Goal: Transaction & Acquisition: Purchase product/service

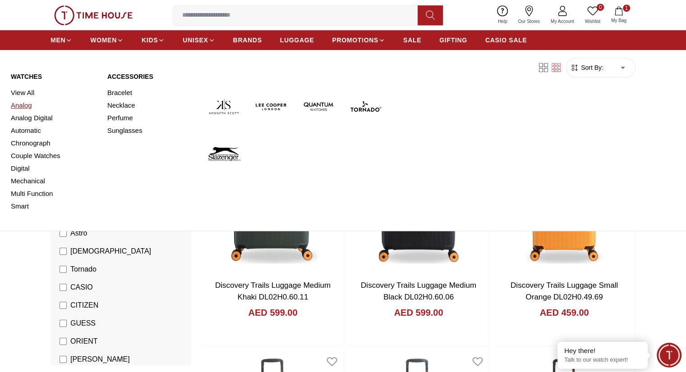
click at [23, 109] on link "Analog" at bounding box center [54, 105] width 86 height 13
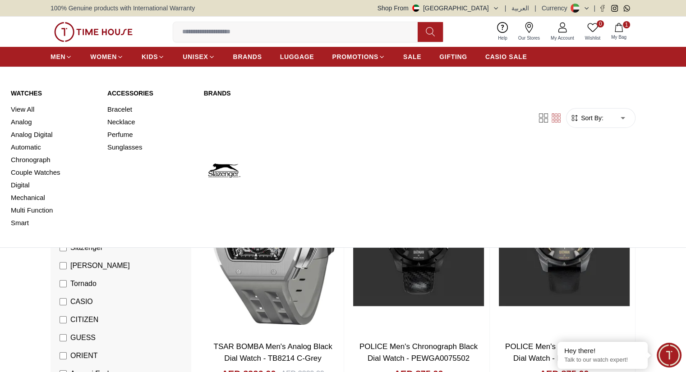
drag, startPoint x: 40, startPoint y: 147, endPoint x: 124, endPoint y: 124, distance: 87.8
click at [40, 147] on link "Automatic" at bounding box center [54, 147] width 86 height 13
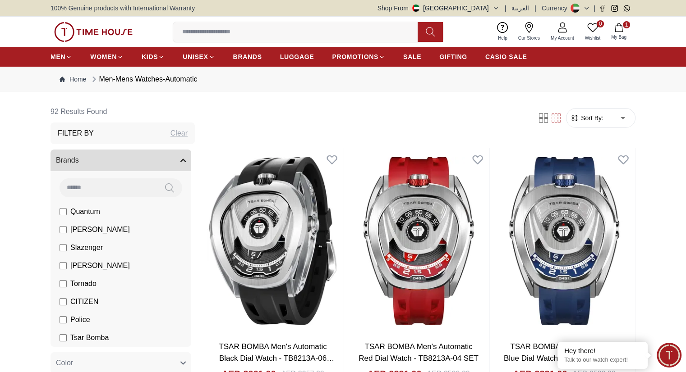
click at [118, 28] on img at bounding box center [93, 32] width 78 height 20
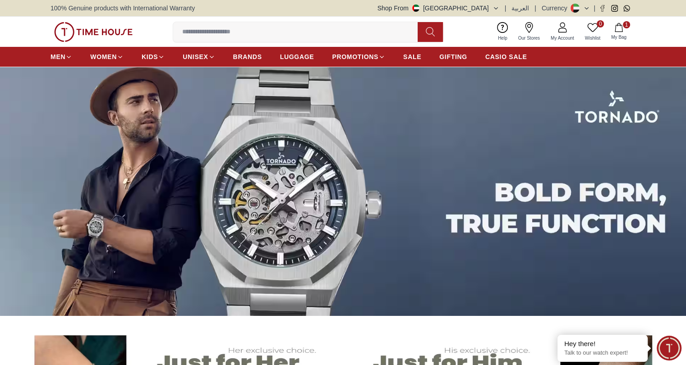
click at [232, 25] on input at bounding box center [299, 32] width 252 height 18
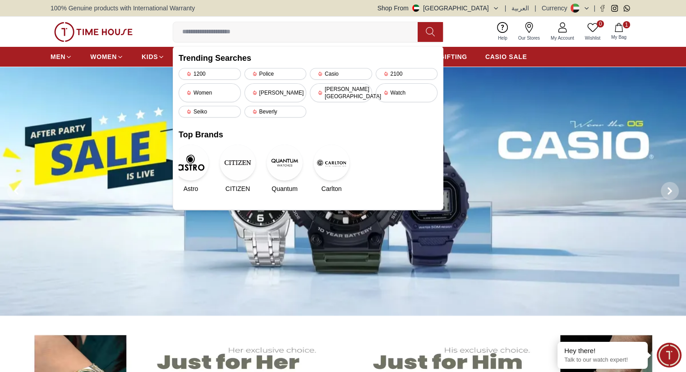
click at [131, 87] on img at bounding box center [343, 191] width 686 height 249
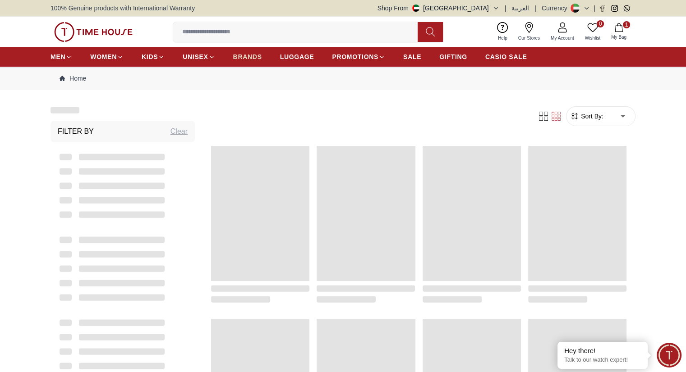
click at [252, 51] on link "BRANDS" at bounding box center [247, 57] width 29 height 16
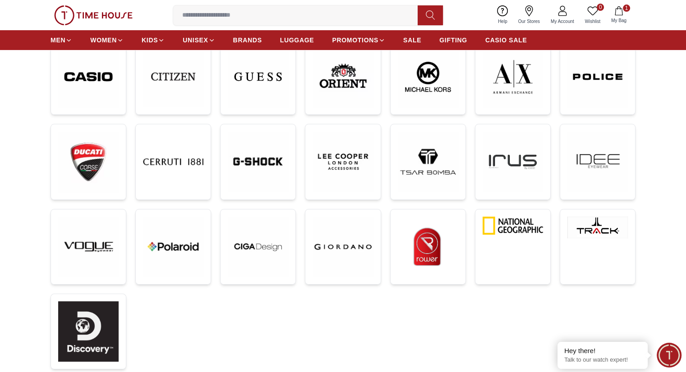
scroll to position [225, 0]
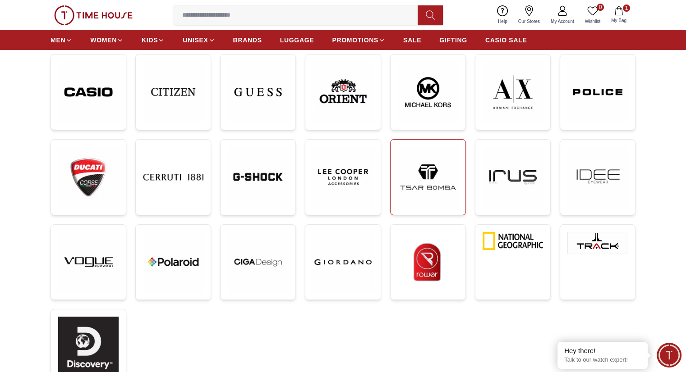
click at [419, 179] on img at bounding box center [428, 177] width 60 height 60
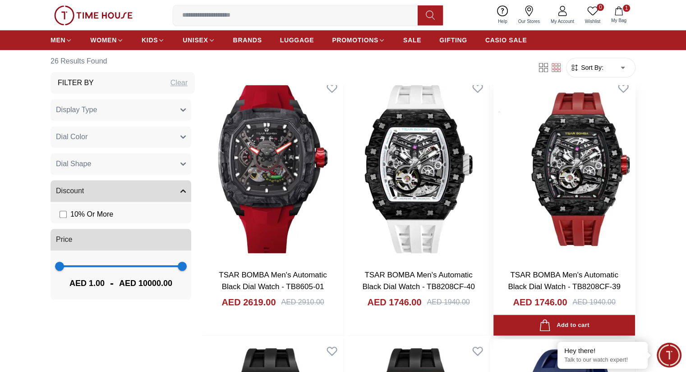
scroll to position [902, 0]
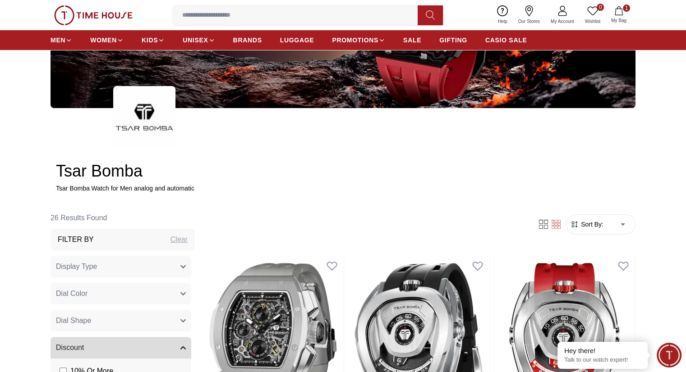
scroll to position [135, 0]
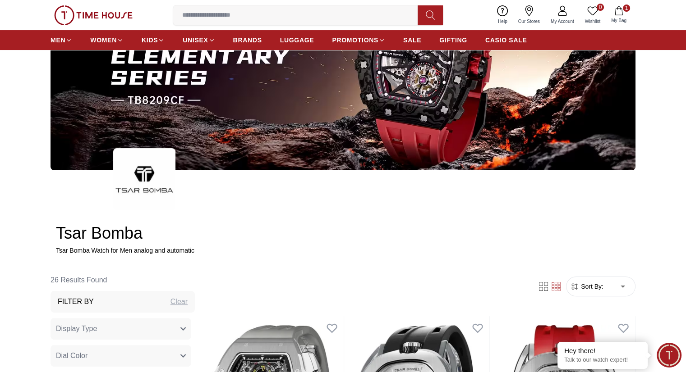
click at [92, 11] on img at bounding box center [93, 15] width 78 height 20
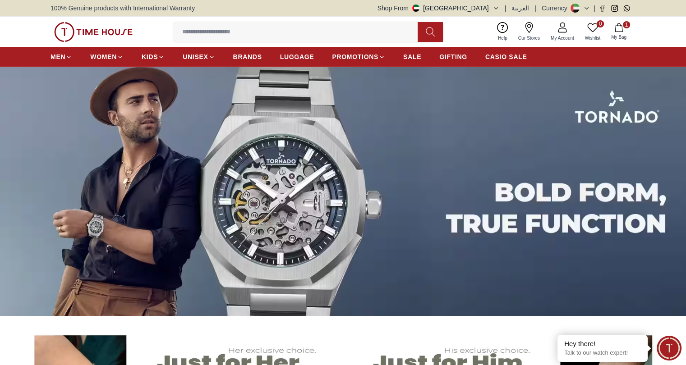
click at [322, 37] on input at bounding box center [299, 32] width 252 height 18
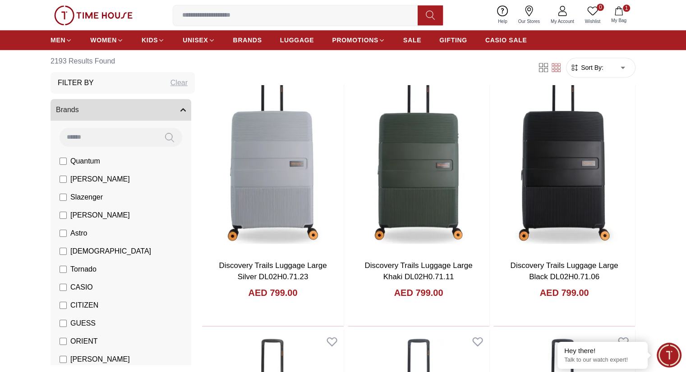
scroll to position [902, 0]
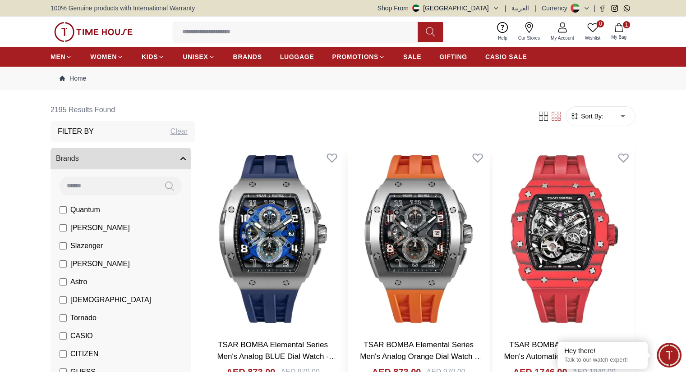
click at [350, 206] on img at bounding box center [419, 239] width 142 height 186
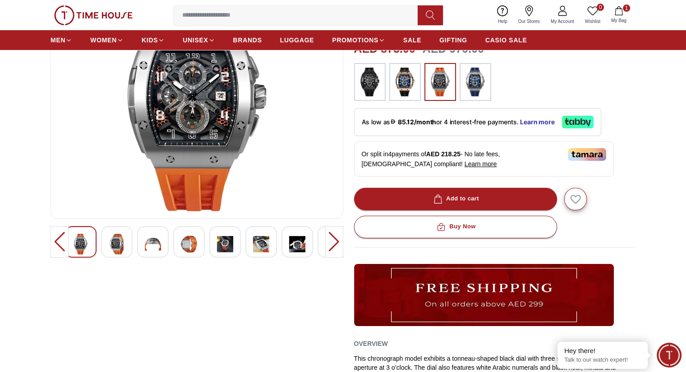
scroll to position [45, 0]
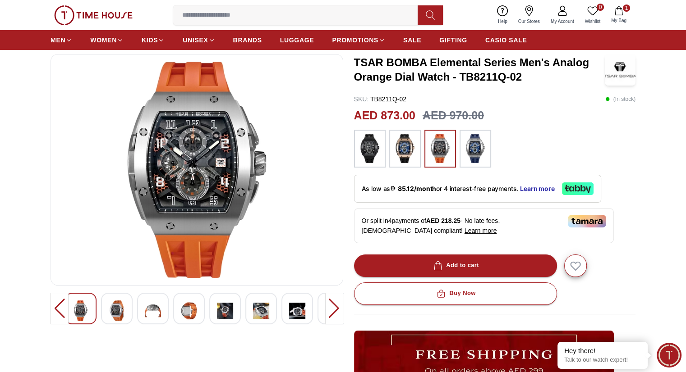
click at [408, 145] on img at bounding box center [405, 148] width 23 height 29
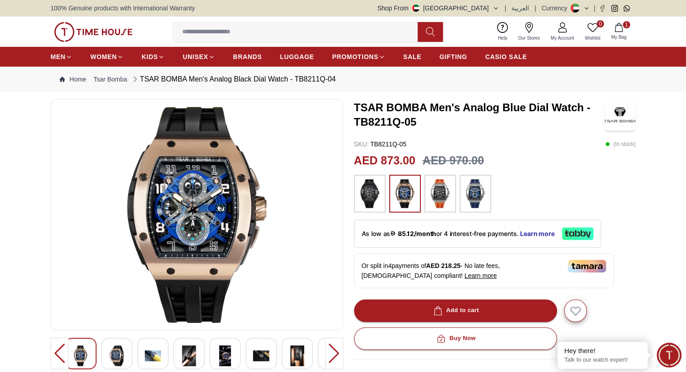
click at [119, 28] on img at bounding box center [93, 32] width 78 height 20
